Goal: Task Accomplishment & Management: Manage account settings

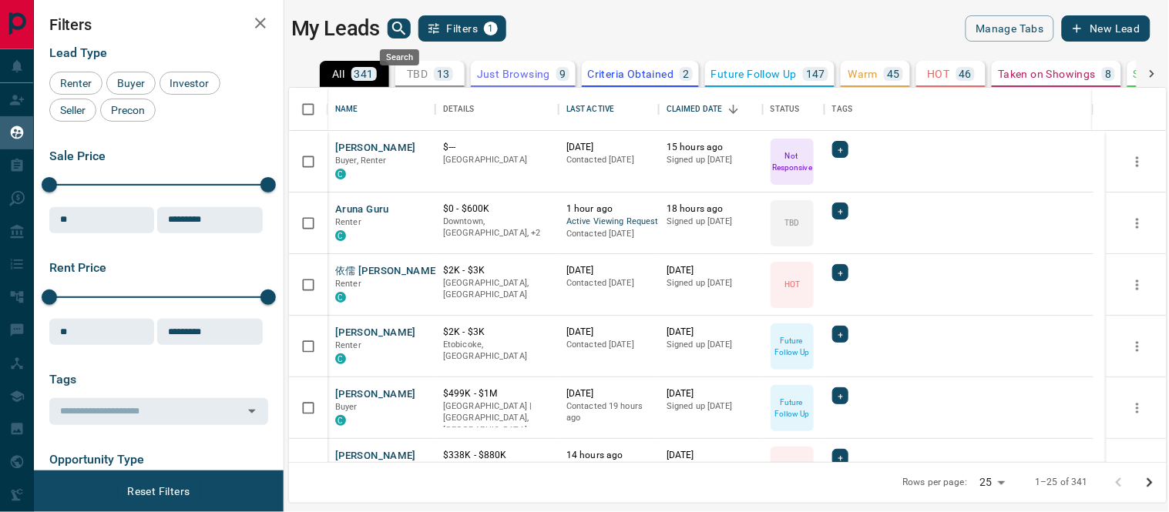
scroll to position [361, 865]
click at [399, 35] on icon "search button" at bounding box center [399, 28] width 18 height 18
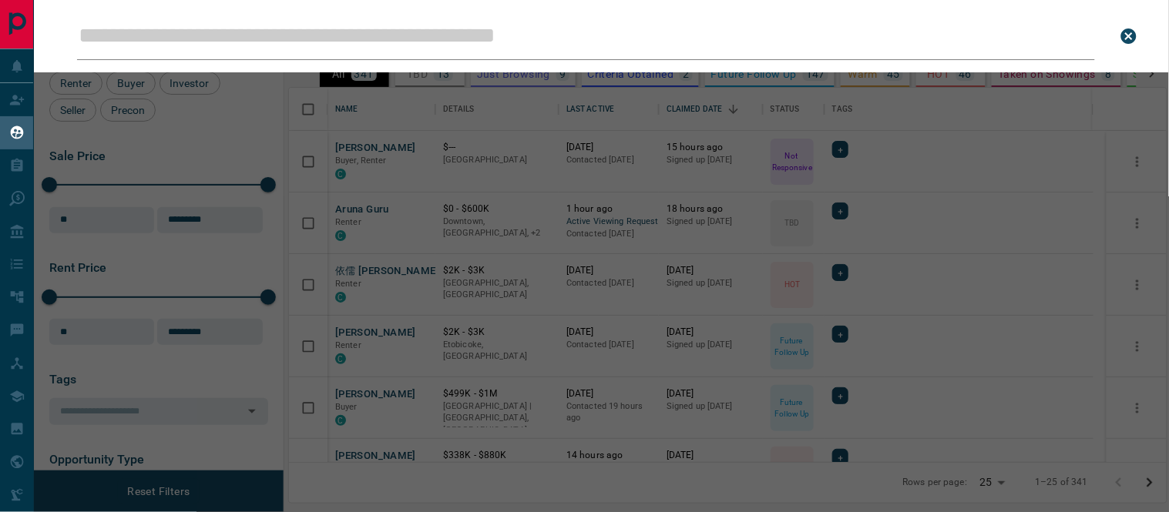
click at [360, 225] on div "Leads Search Bar Search for a lead by name, email, phone, or id" at bounding box center [618, 256] width 1169 height 512
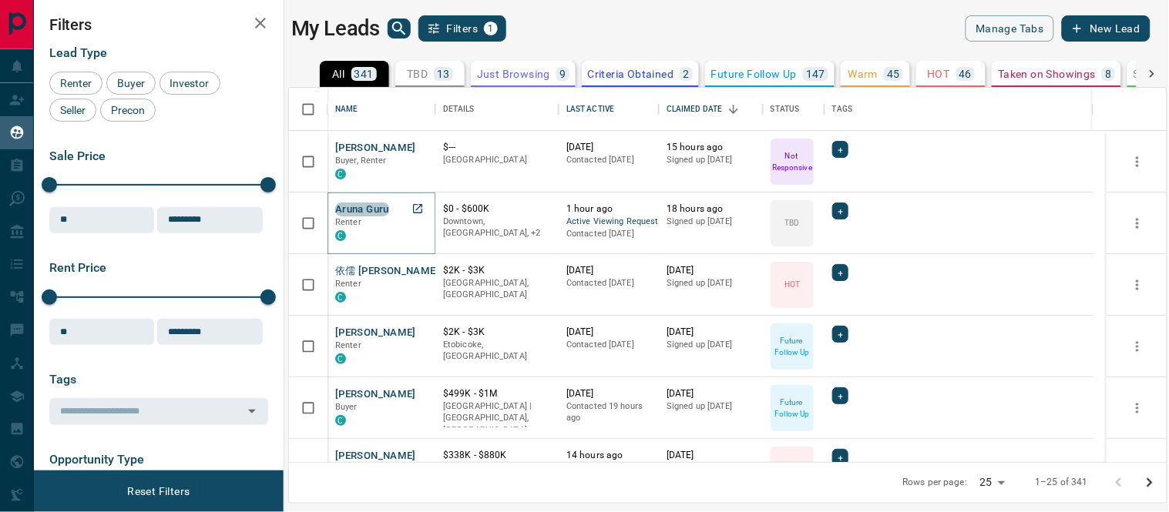
click at [342, 210] on button "Aruna Guru" at bounding box center [362, 210] width 54 height 15
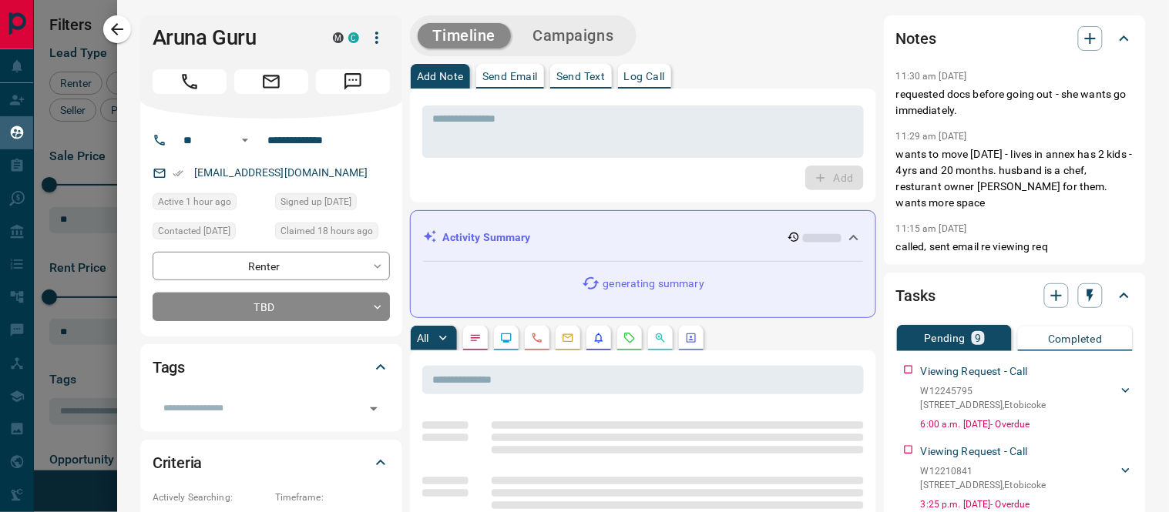
click at [373, 35] on icon "button" at bounding box center [377, 38] width 18 height 18
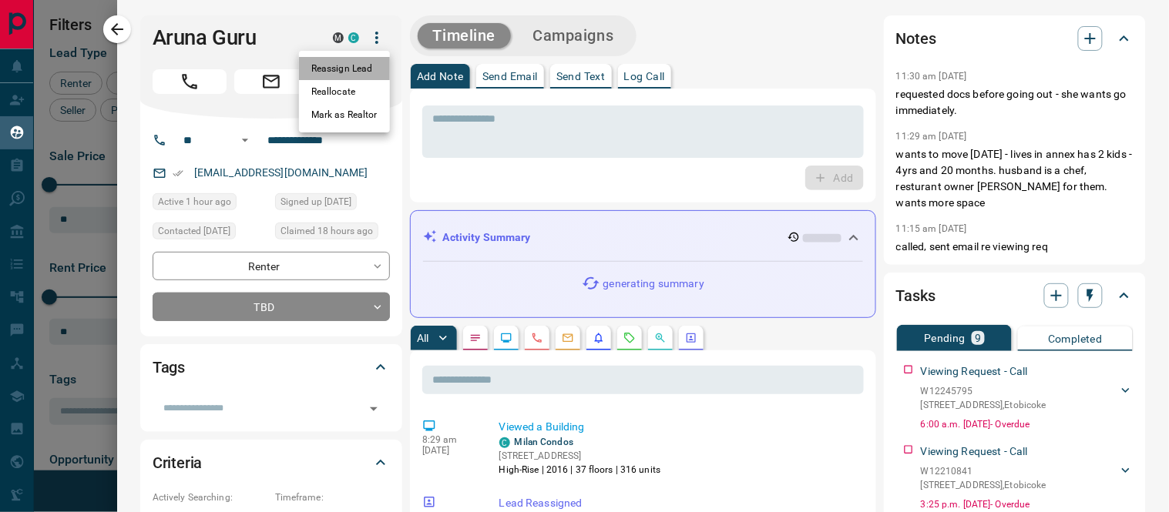
click at [359, 65] on li "Reassign Lead" at bounding box center [344, 68] width 91 height 23
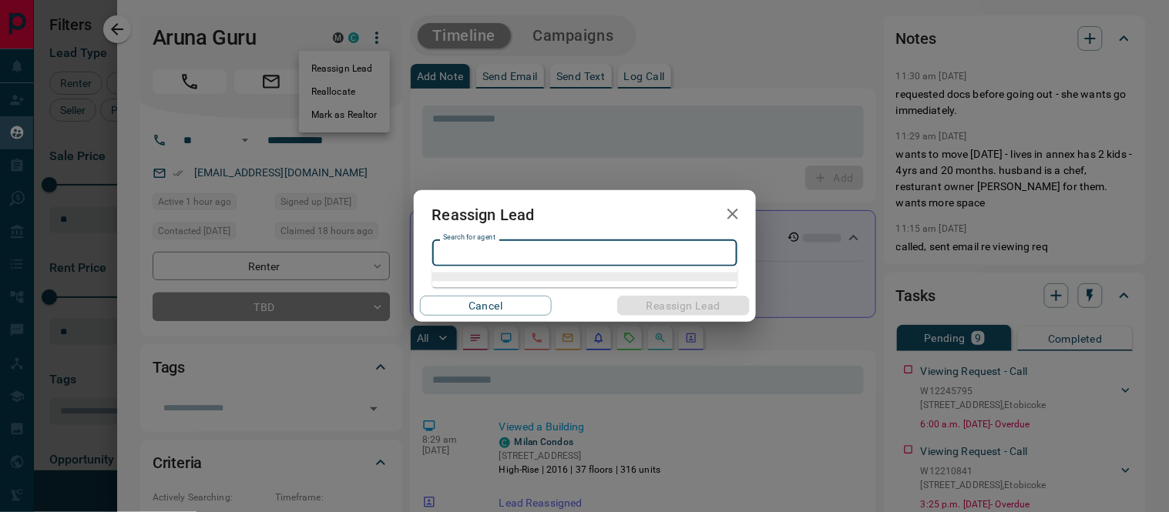
click at [497, 247] on input "Search for agent" at bounding box center [584, 252] width 294 height 17
click at [484, 293] on li "[PERSON_NAME]" at bounding box center [584, 284] width 305 height 23
type input "*********"
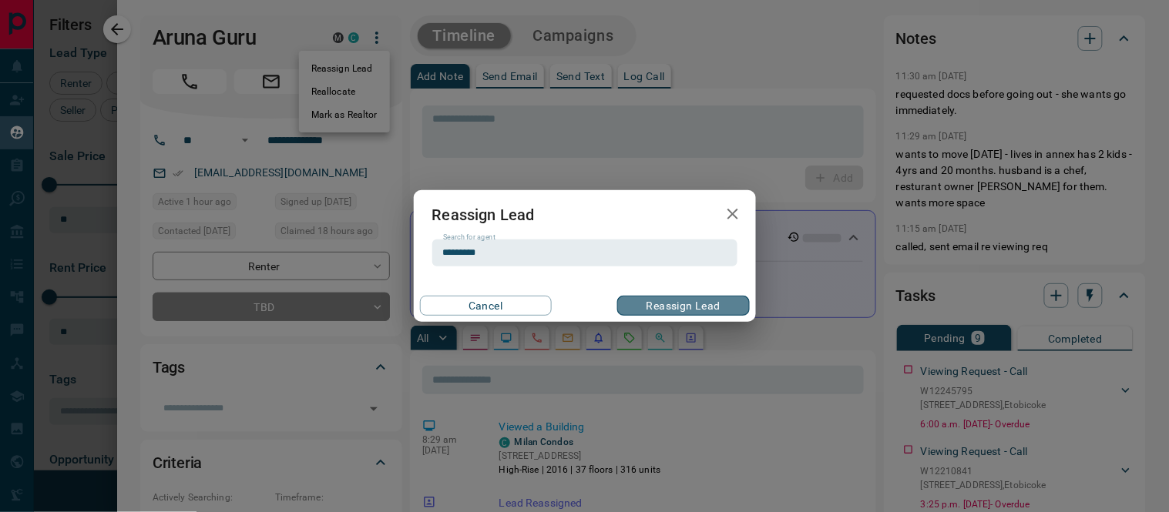
click at [660, 310] on button "Reassign Lead" at bounding box center [683, 306] width 132 height 20
